Goal: Information Seeking & Learning: Learn about a topic

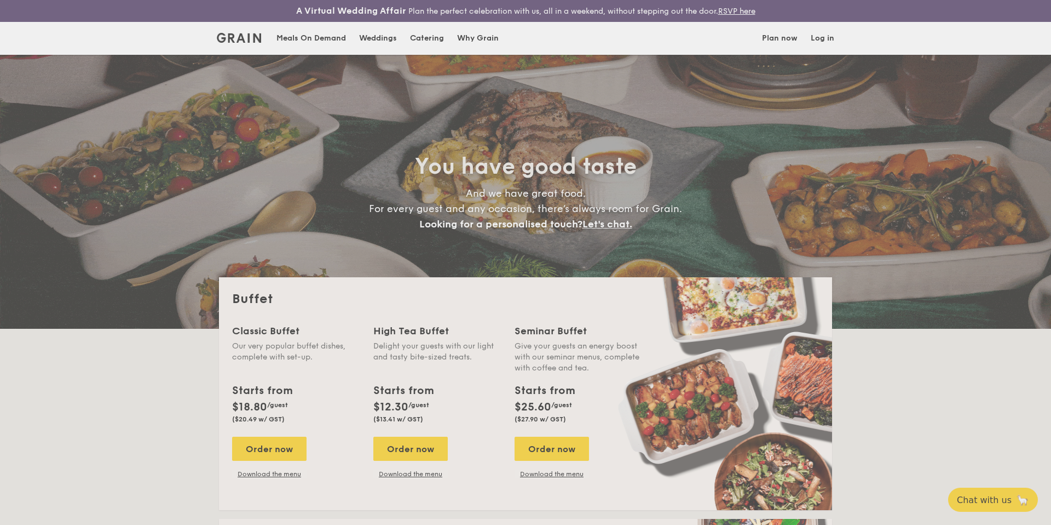
select select
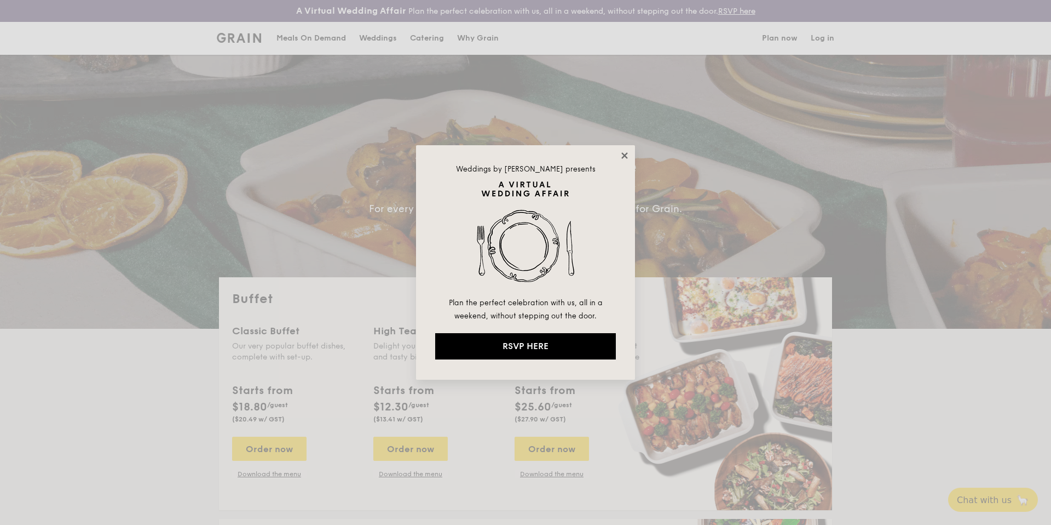
click at [622, 153] on icon at bounding box center [625, 155] width 6 height 6
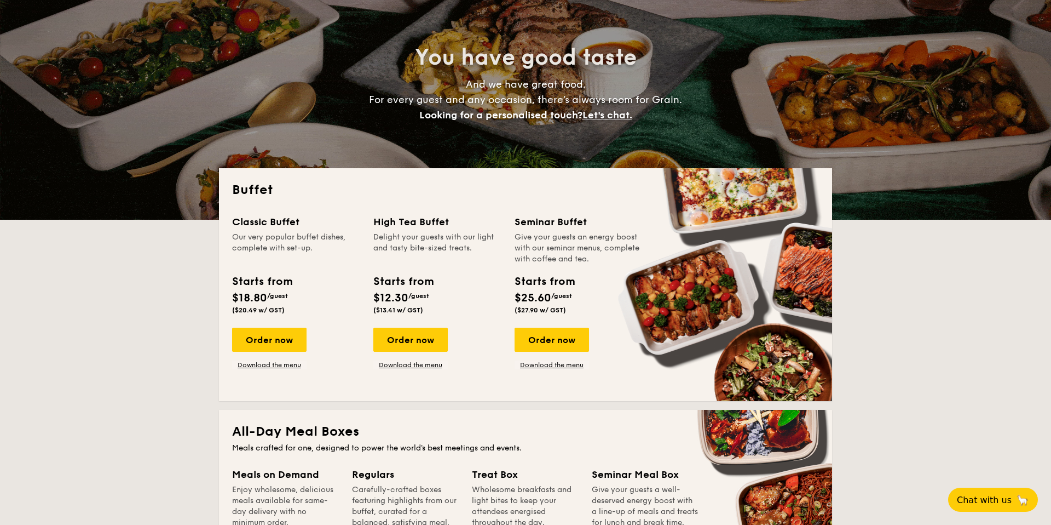
scroll to position [110, 0]
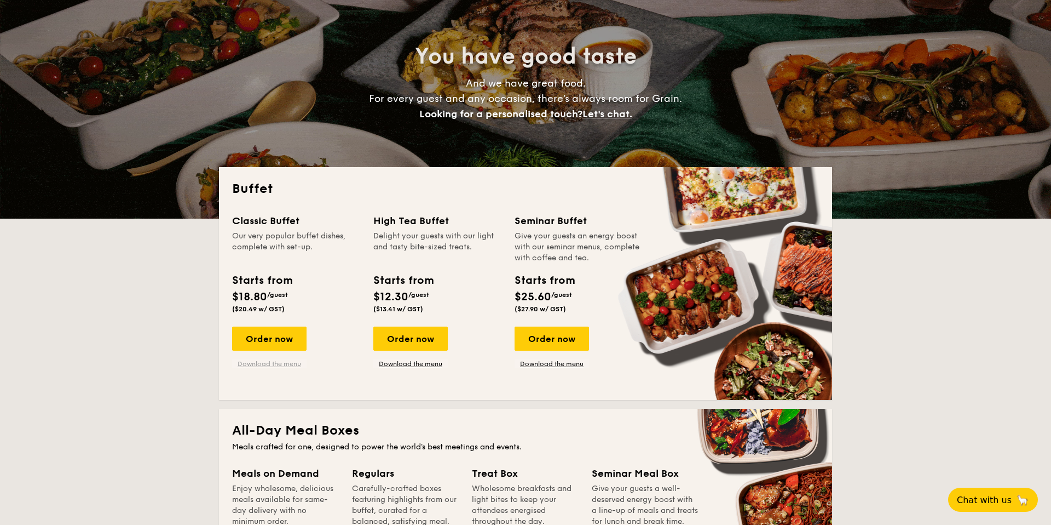
click at [252, 363] on link "Download the menu" at bounding box center [269, 363] width 74 height 9
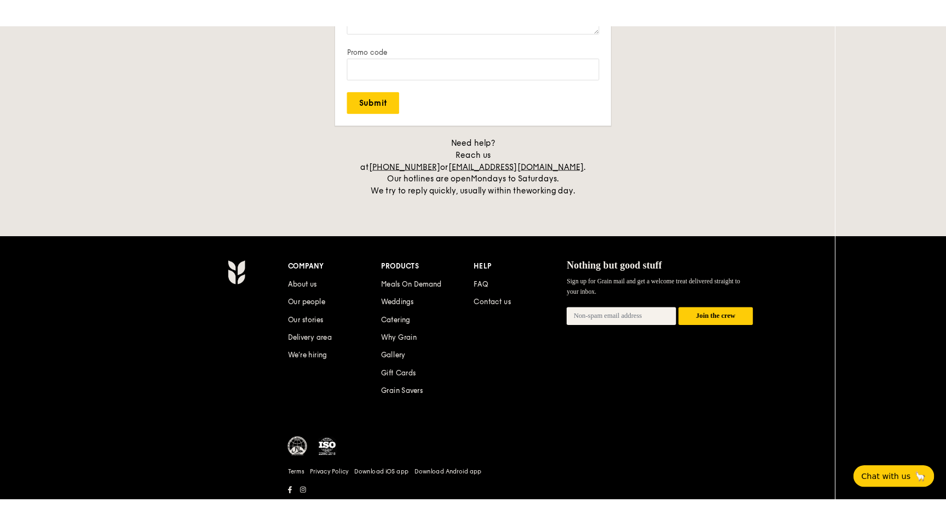
scroll to position [2245, 0]
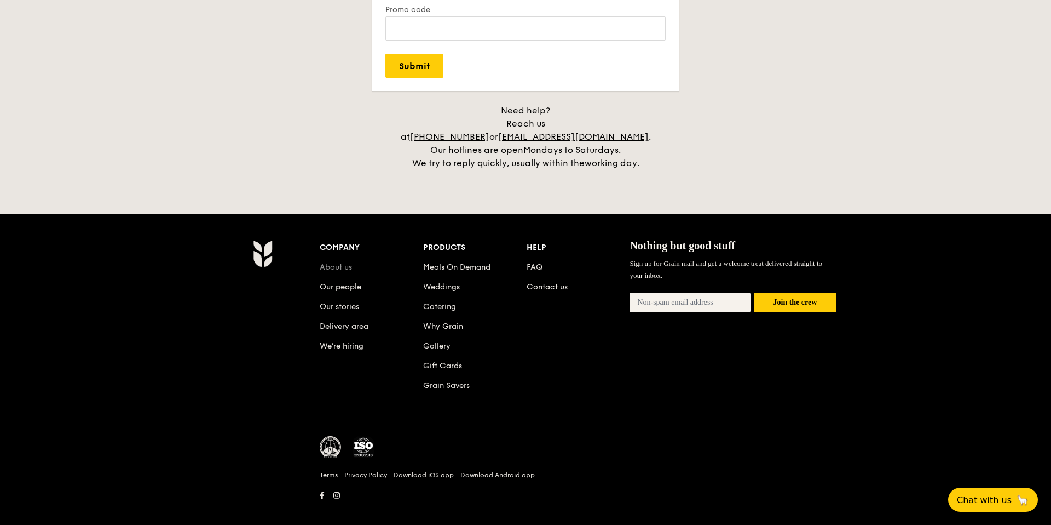
click at [346, 262] on link "About us" at bounding box center [336, 266] width 32 height 9
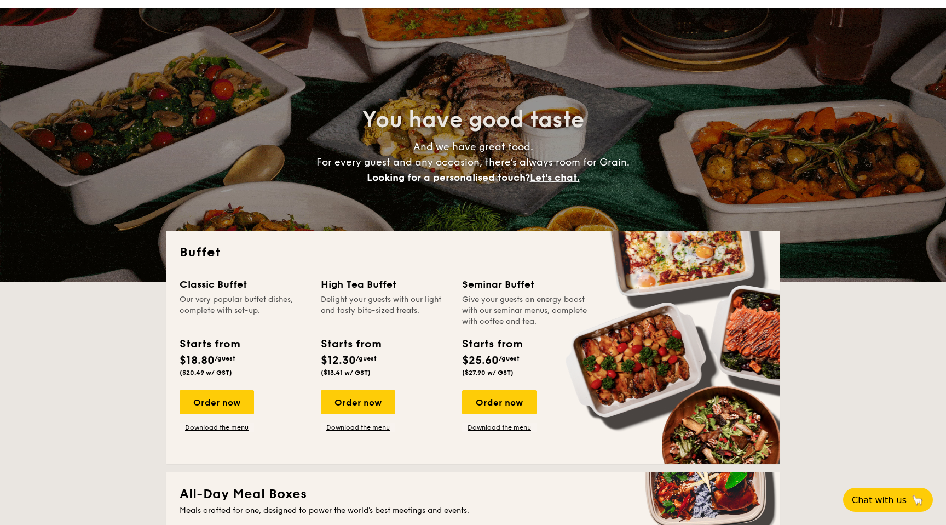
scroll to position [0, 0]
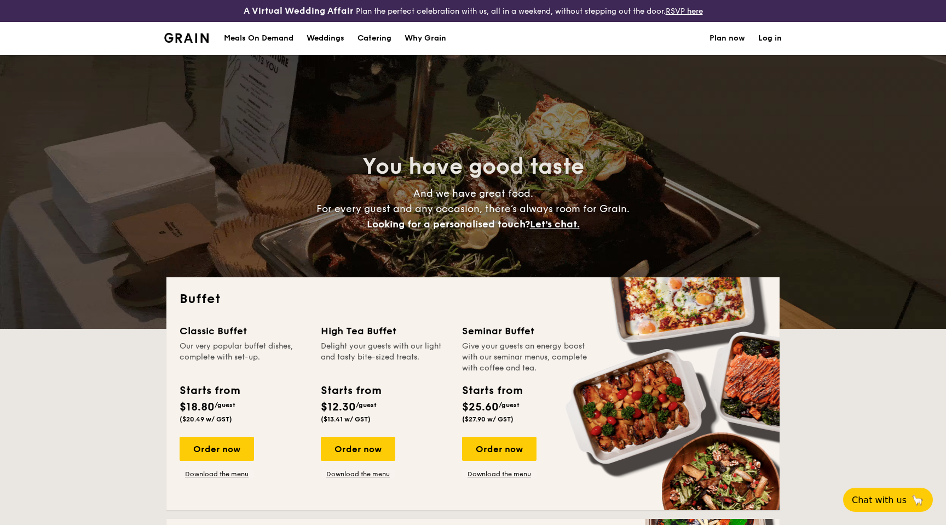
click at [184, 37] on img at bounding box center [186, 38] width 44 height 10
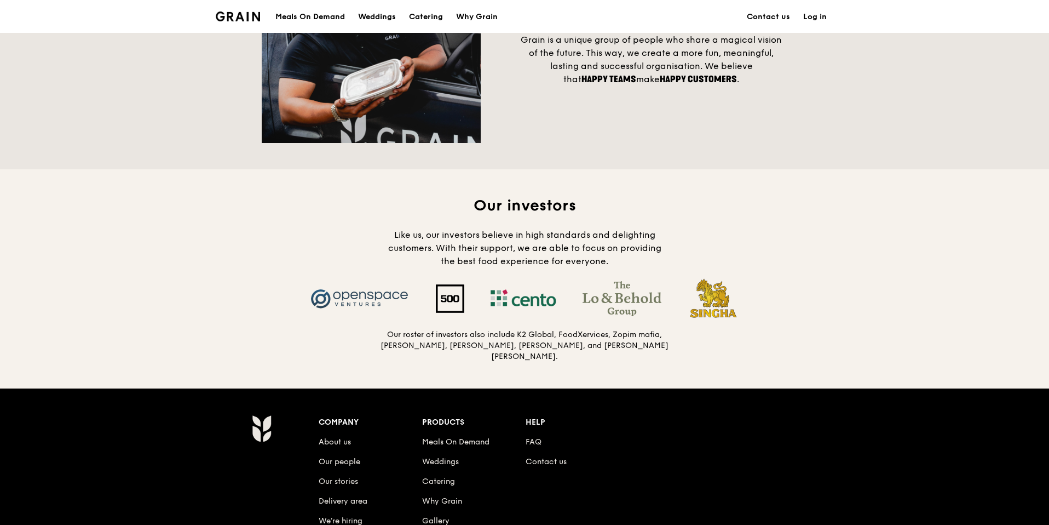
scroll to position [943, 0]
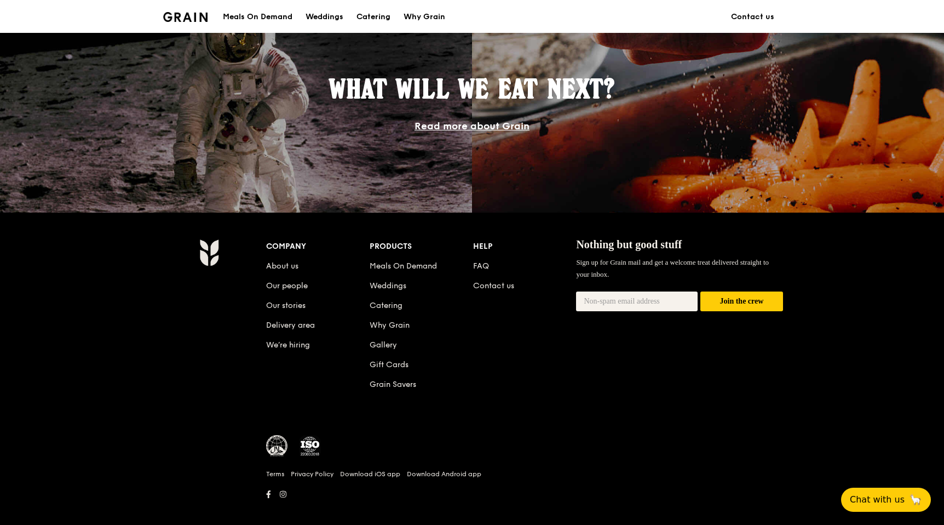
scroll to position [956, 0]
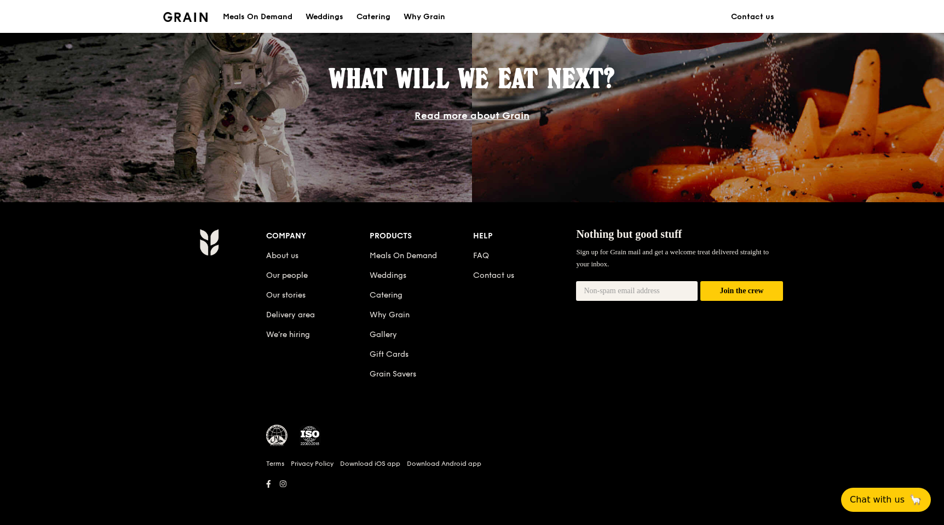
click at [464, 112] on link "Read more about Grain" at bounding box center [472, 116] width 115 height 12
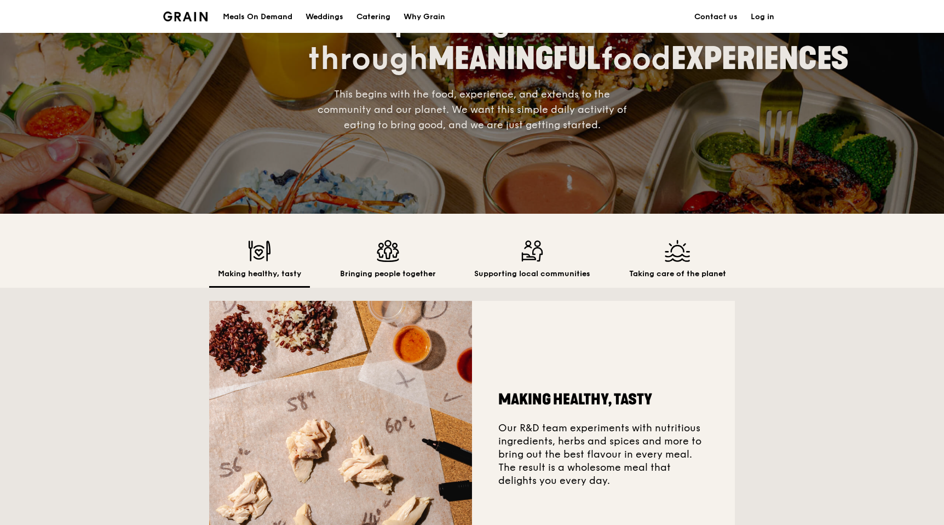
scroll to position [127, 0]
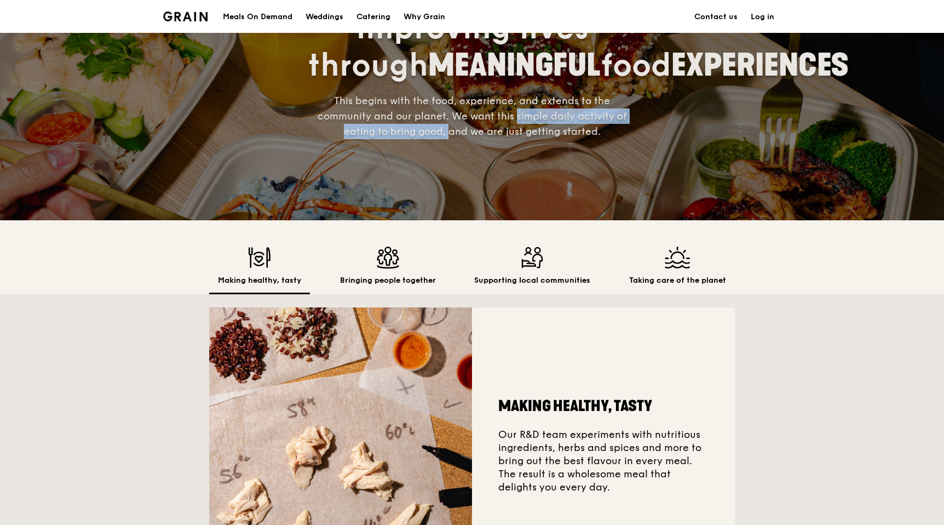
drag, startPoint x: 516, startPoint y: 135, endPoint x: 450, endPoint y: 146, distance: 67.7
click at [450, 137] on span "This begins with the food, experience, and extends to the community and our pla…" at bounding box center [472, 116] width 309 height 43
copy span "simple daily activity of eating to bring good,"
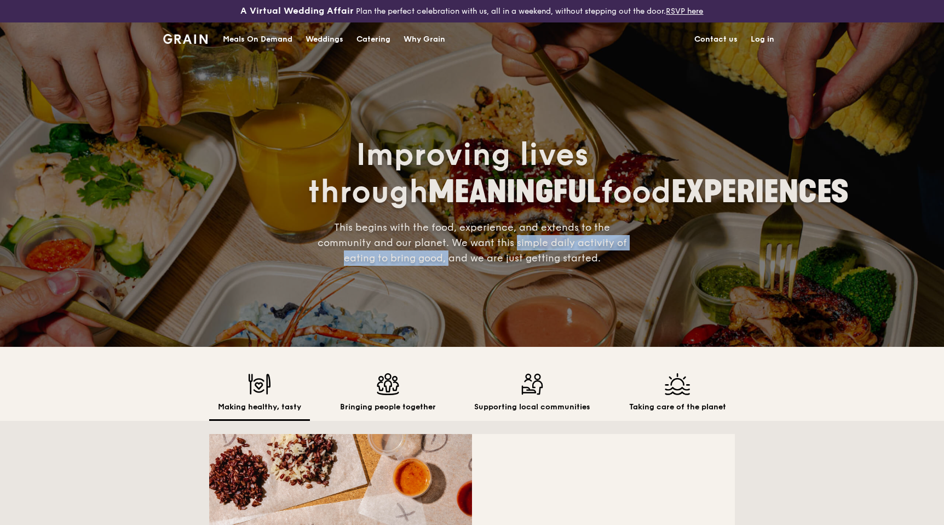
click at [436, 36] on div "Why Grain" at bounding box center [425, 39] width 42 height 33
